Goal: Task Accomplishment & Management: Manage account settings

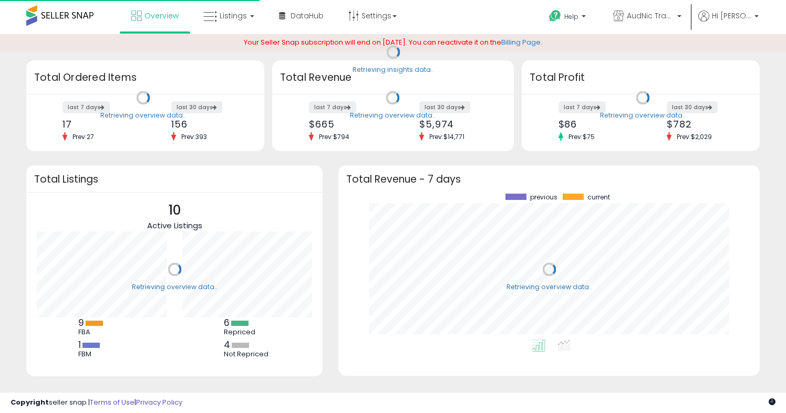
scroll to position [146, 400]
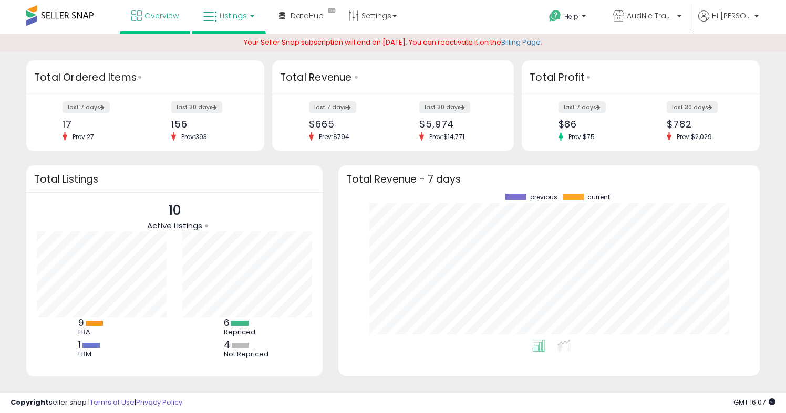
click at [232, 15] on span "Listings" at bounding box center [233, 16] width 27 height 11
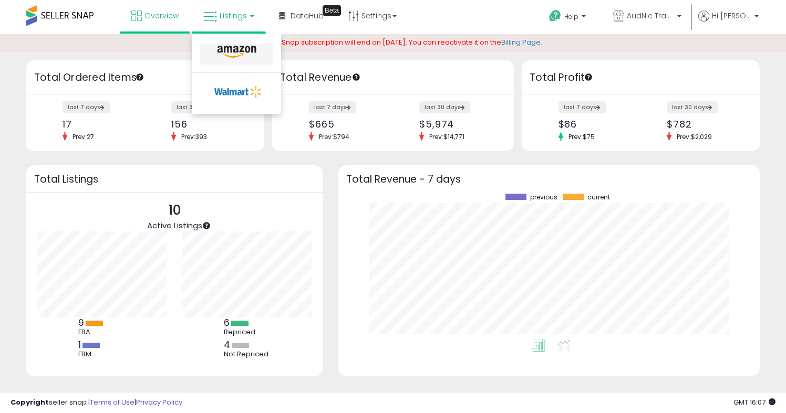
click at [235, 46] on icon at bounding box center [237, 52] width 46 height 14
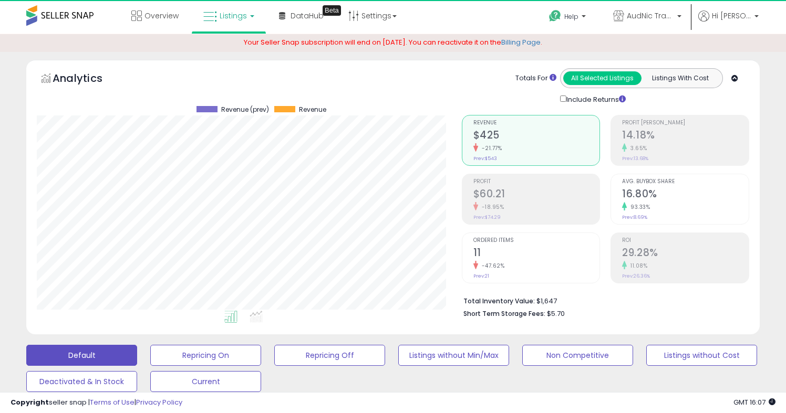
scroll to position [215, 425]
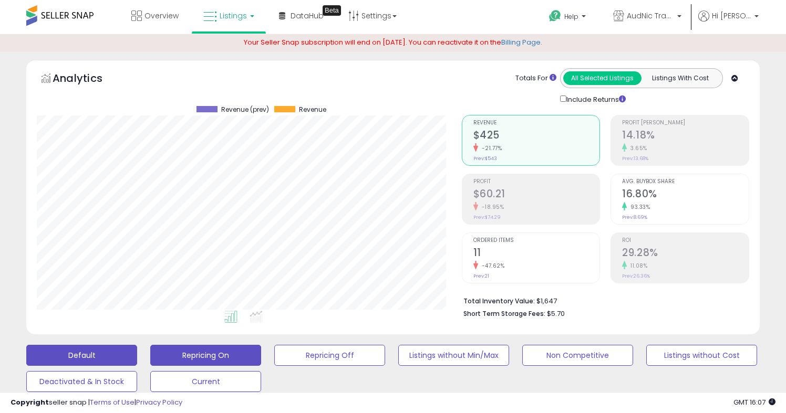
click at [230, 355] on button "Repricing On" at bounding box center [205, 355] width 111 height 21
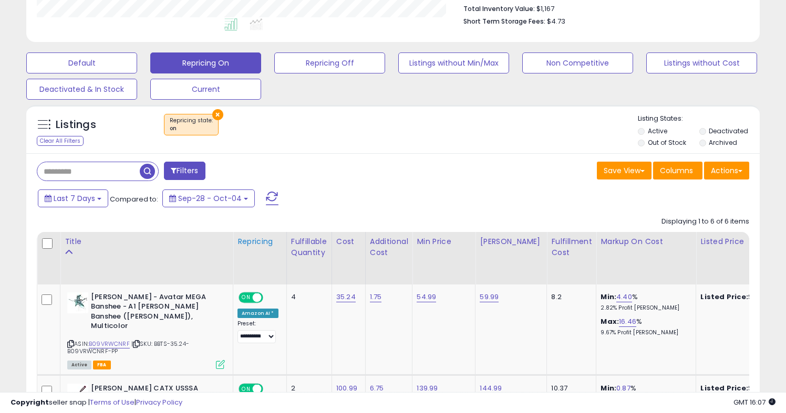
scroll to position [299, 0]
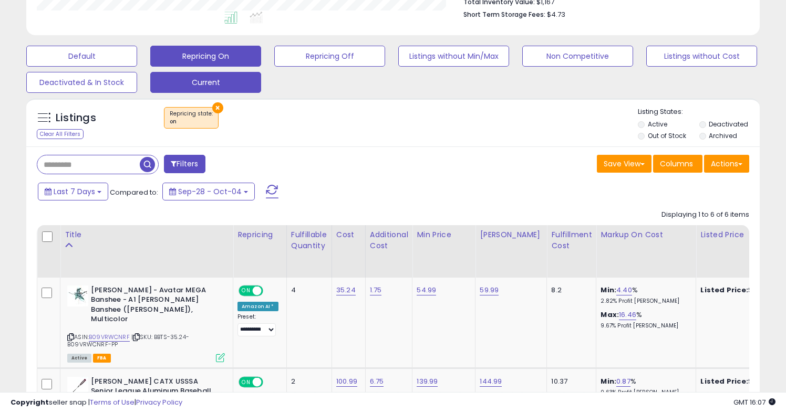
click at [202, 85] on button "Current" at bounding box center [205, 82] width 111 height 21
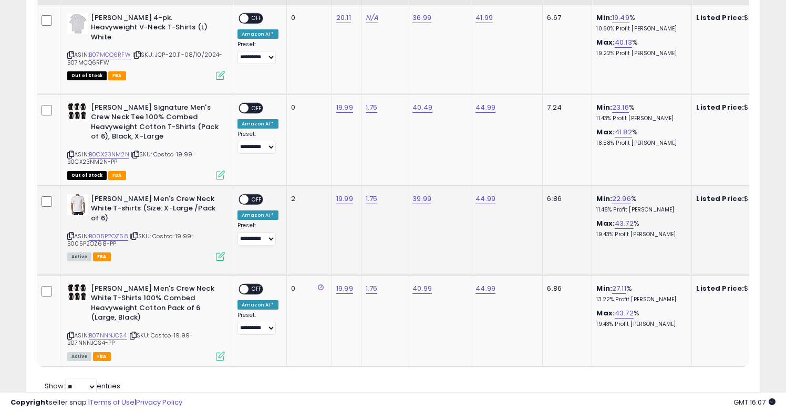
scroll to position [582, 0]
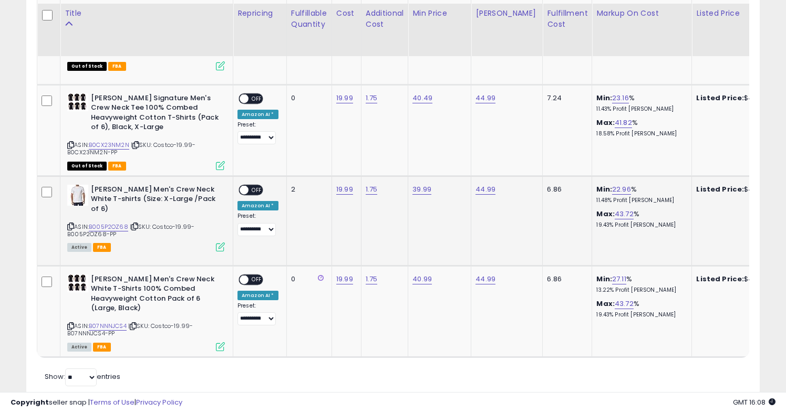
click at [249, 185] on span "OFF" at bounding box center [257, 189] width 17 height 9
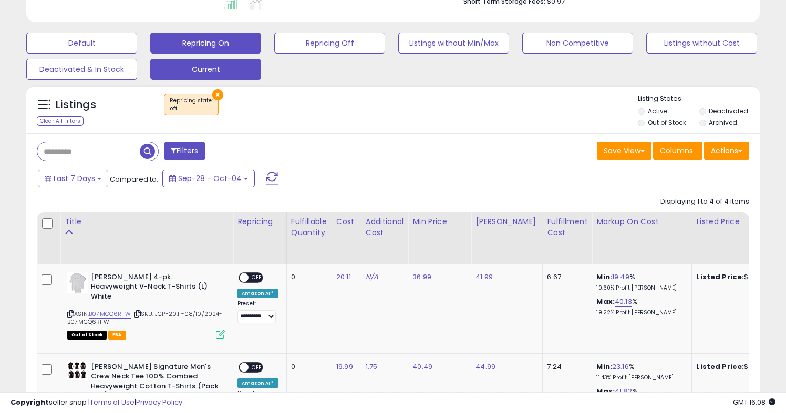
click at [229, 45] on button "Repricing On" at bounding box center [205, 43] width 111 height 21
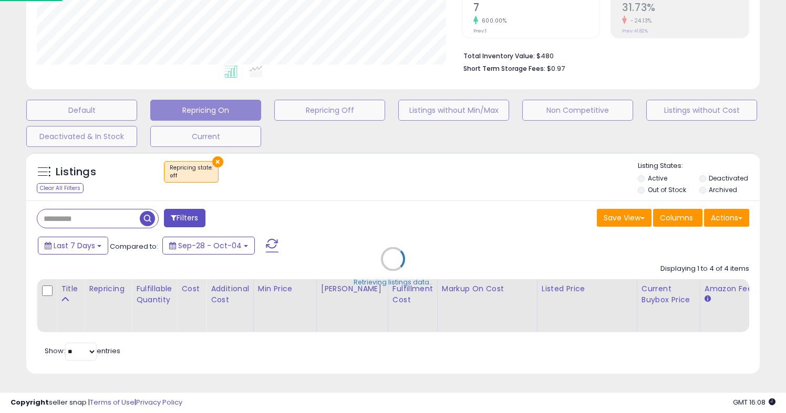
scroll to position [242, 0]
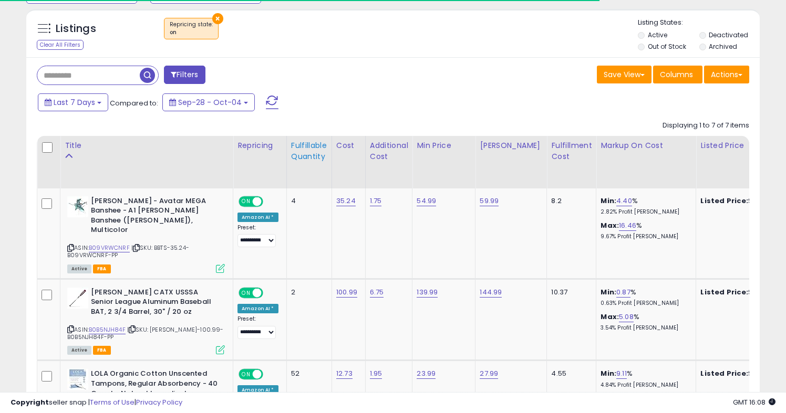
click at [301, 149] on div "Fulfillable Quantity" at bounding box center [309, 151] width 36 height 22
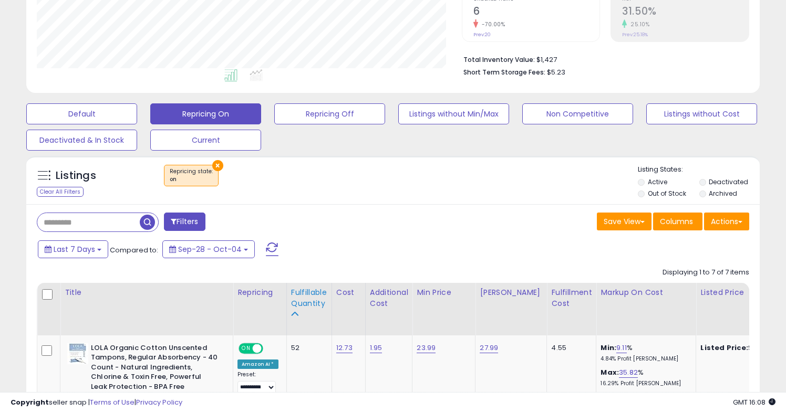
click at [307, 303] on div "Fulfillable Quantity" at bounding box center [309, 298] width 36 height 22
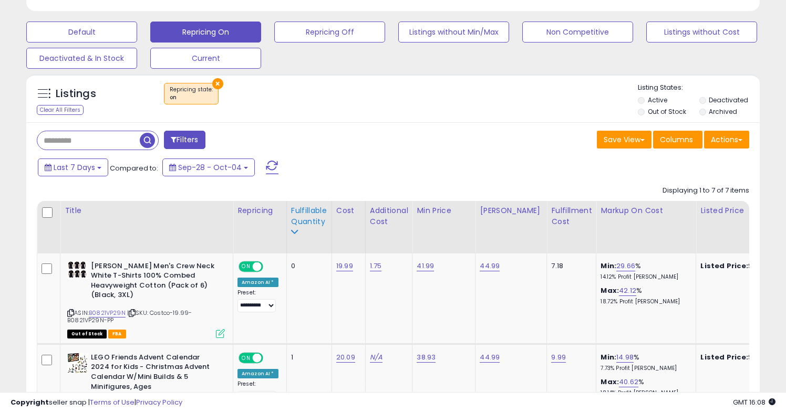
scroll to position [342, 0]
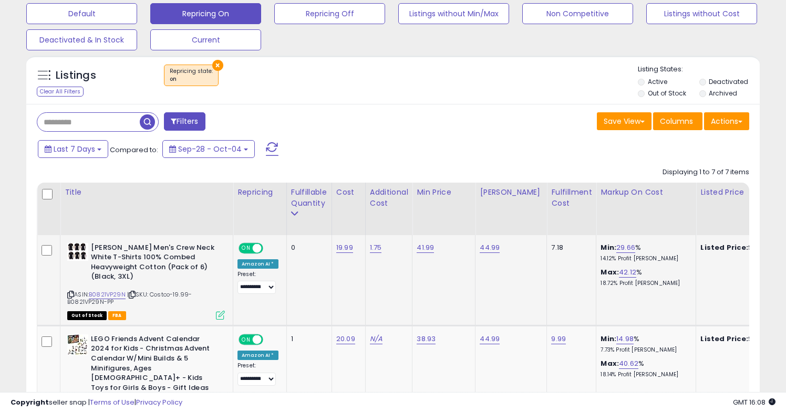
click at [252, 244] on span "ON" at bounding box center [246, 248] width 13 height 9
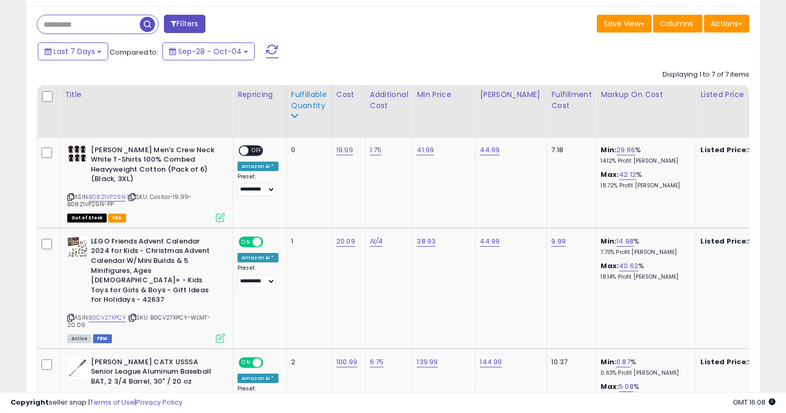
click at [302, 96] on div "Fulfillable Quantity" at bounding box center [309, 100] width 36 height 22
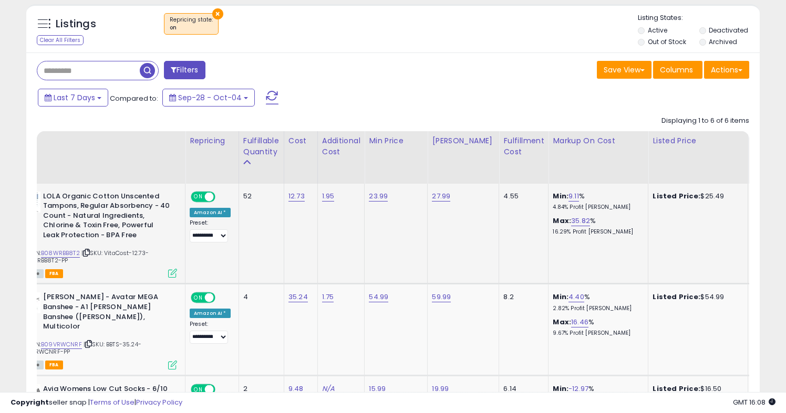
scroll to position [0, 0]
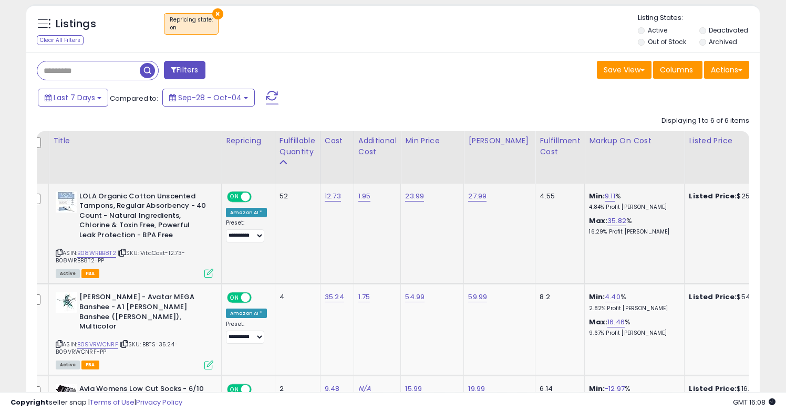
click at [108, 250] on link "B08WRBB8T2" at bounding box center [96, 253] width 39 height 9
